Goal: Check status

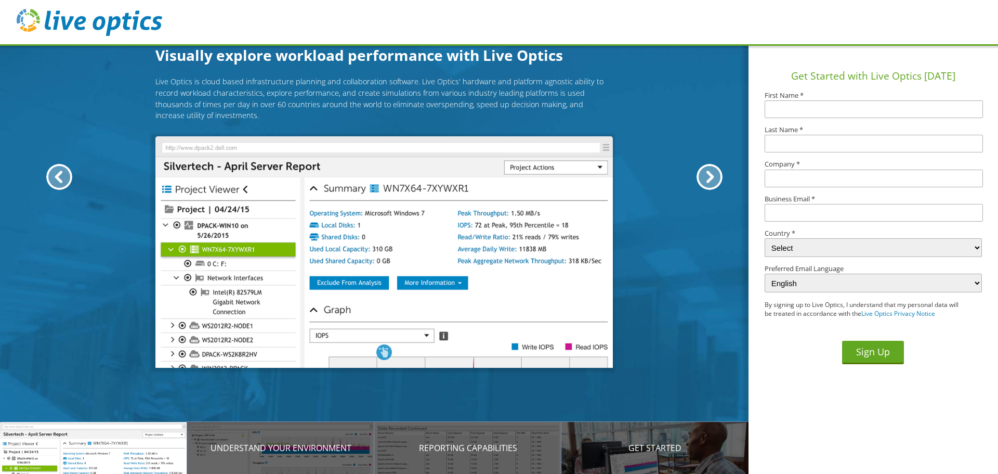
drag, startPoint x: 0, startPoint y: 0, endPoint x: 276, endPoint y: 156, distance: 317.3
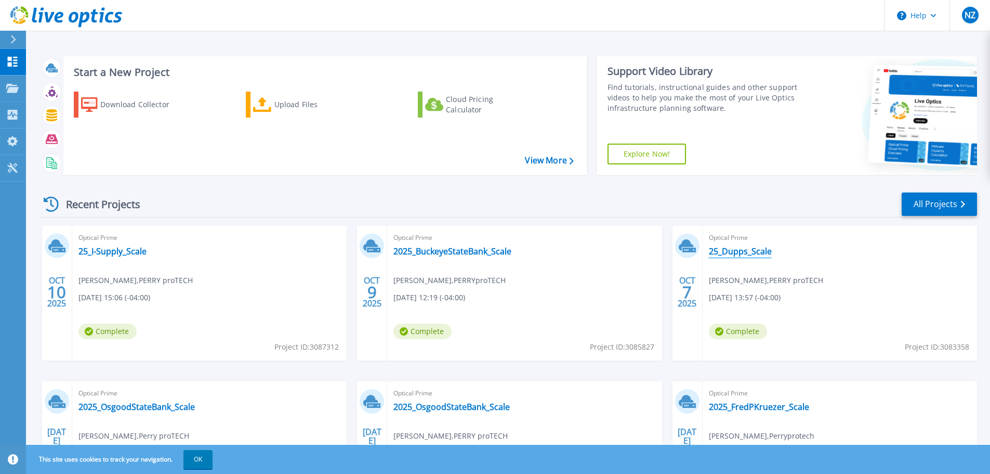
click at [727, 252] on link "25_Dupps_Scale" at bounding box center [740, 251] width 63 height 10
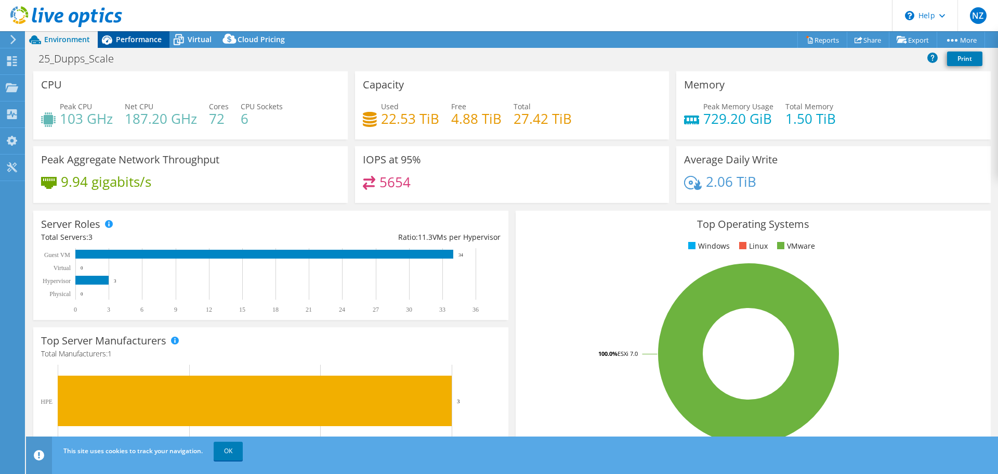
click at [145, 40] on span "Performance" at bounding box center [139, 39] width 46 height 10
